Goal: Navigation & Orientation: Find specific page/section

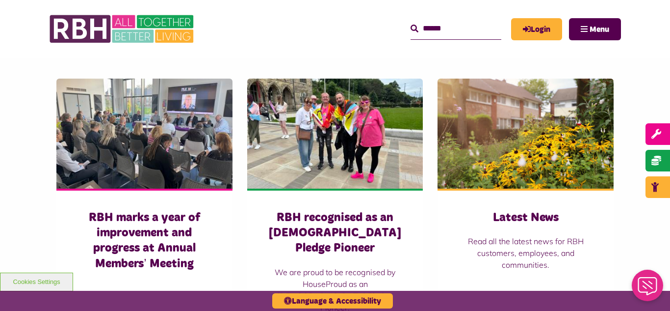
scroll to position [648, 0]
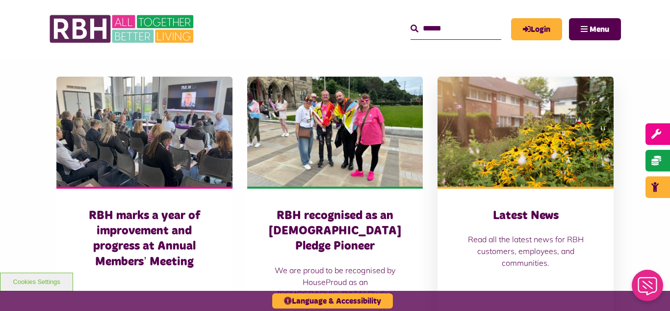
click at [551, 123] on img at bounding box center [526, 132] width 176 height 110
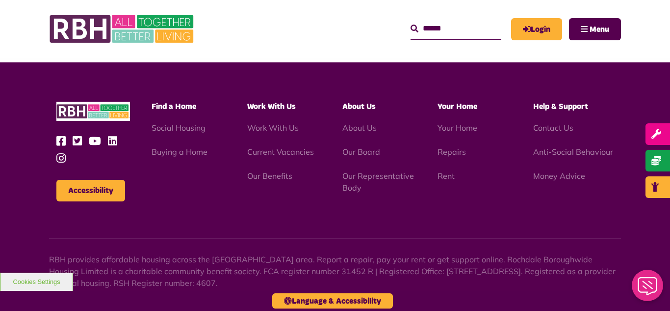
scroll to position [1354, 0]
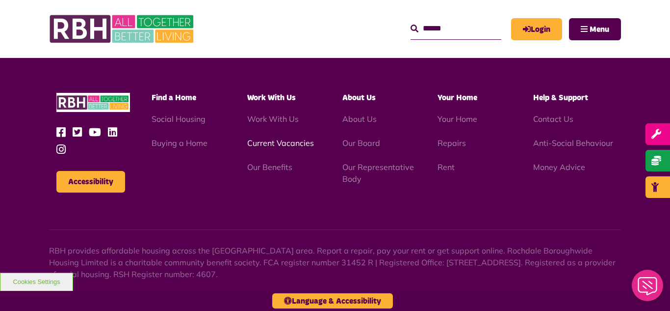
click at [273, 141] on link "Current Vacancies" at bounding box center [280, 143] width 67 height 10
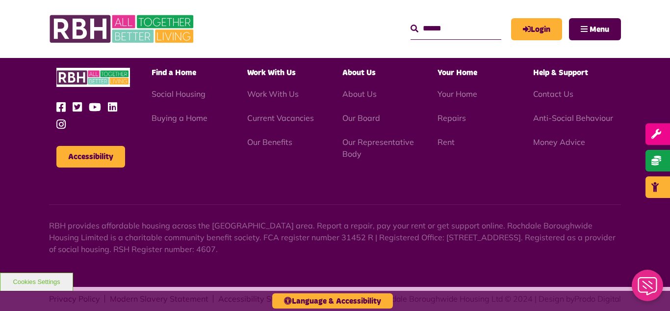
scroll to position [1153, 0]
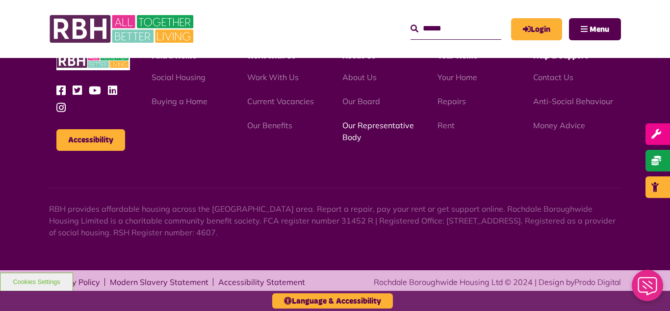
click at [374, 127] on link "Our Representative Body" at bounding box center [378, 131] width 72 height 22
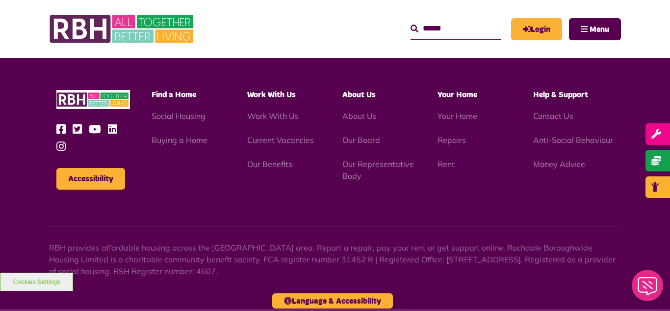
scroll to position [2848, 0]
